Goal: Information Seeking & Learning: Learn about a topic

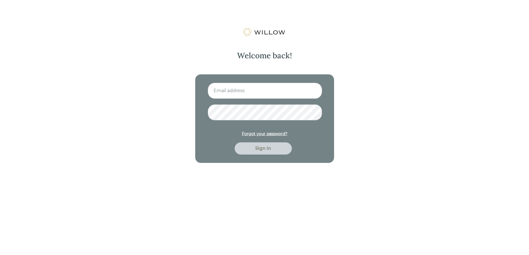
drag, startPoint x: 272, startPoint y: 90, endPoint x: 262, endPoint y: 90, distance: 10.6
click at [272, 90] on input at bounding box center [265, 91] width 114 height 16
type input "karnesen@beaconpointe.com"
click at [235, 142] on button "Sign in" at bounding box center [263, 148] width 57 height 12
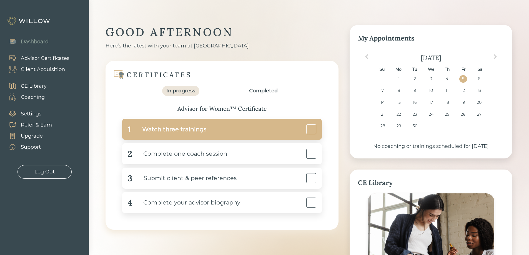
click at [209, 134] on div "1 Watch three trainings" at bounding box center [222, 129] width 200 height 21
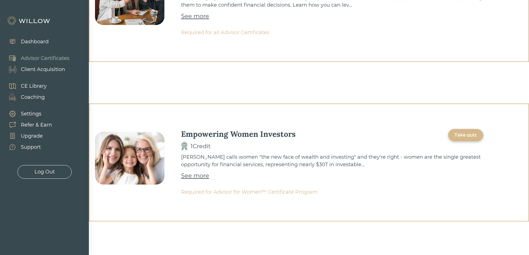
scroll to position [87, 0]
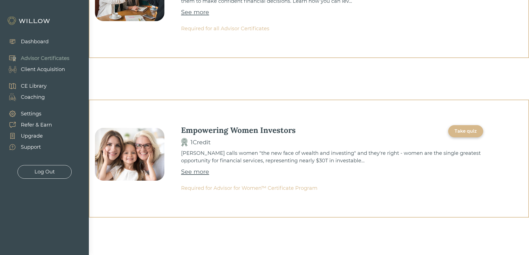
click at [463, 130] on div "Take quiz" at bounding box center [466, 131] width 22 height 7
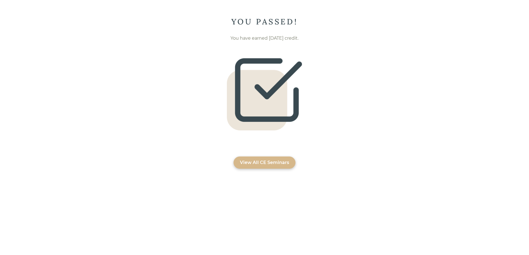
click at [268, 164] on div "View All CE Seminars" at bounding box center [264, 162] width 49 height 7
